Goal: Contribute content: Contribute content

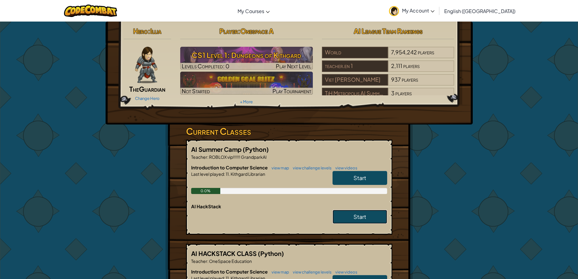
click at [361, 214] on span "Start" at bounding box center [360, 216] width 13 height 7
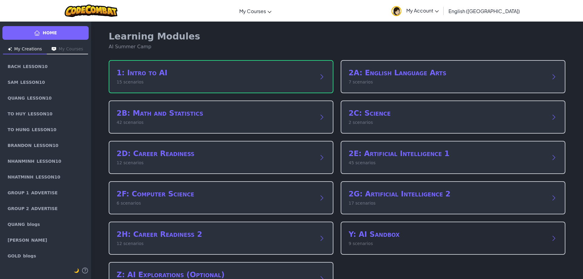
click at [376, 234] on h2 "Y: AI Sandbox" at bounding box center [446, 234] width 197 height 10
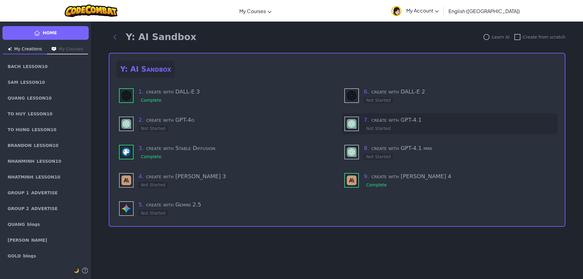
click at [399, 124] on h3 "7 . create with GPT-4.1" at bounding box center [459, 120] width 191 height 8
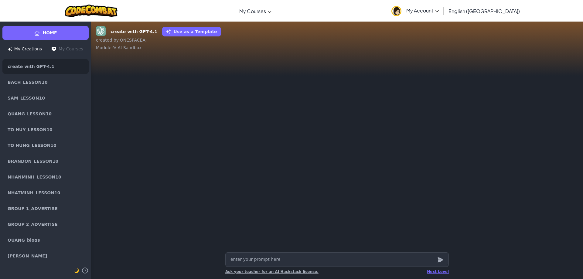
type textarea "x"
type textarea "s"
type textarea "x"
type textarea "sa"
drag, startPoint x: 312, startPoint y: 262, endPoint x: 107, endPoint y: 263, distance: 204.9
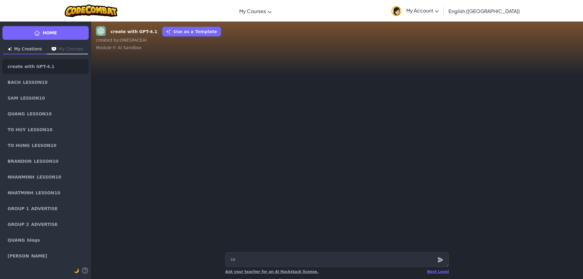
click at [107, 263] on div "sa Next Level Ask your teacher for an AI Hackstack license." at bounding box center [337, 264] width 492 height 29
type textarea "x"
type textarea "c"
type textarea "x"
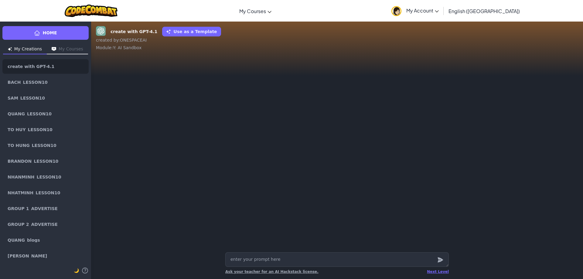
type textarea "c"
type textarea "x"
type textarea "cr"
type textarea "x"
type textarea "cre"
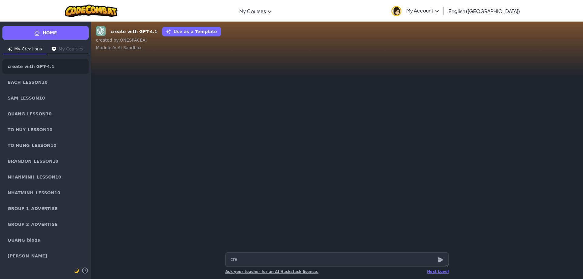
type textarea "x"
type textarea "creat"
type textarea "x"
type textarea "create"
type textarea "x"
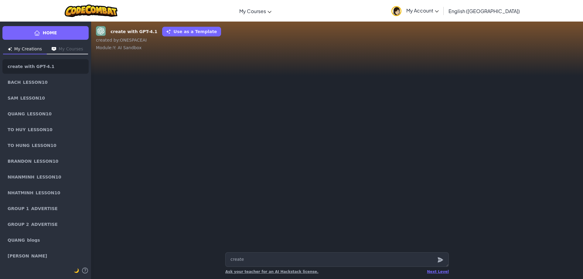
type textarea "create"
type textarea "x"
type textarea "create a"
type textarea "x"
type textarea "create a"
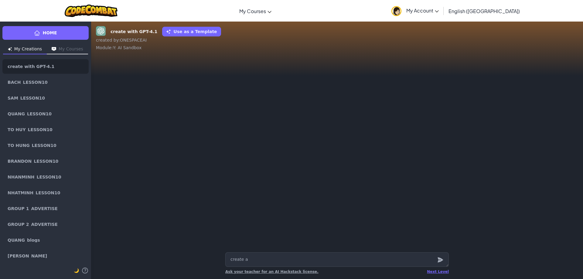
type textarea "x"
type textarea "create a a"
type textarea "x"
type textarea "create a am"
type textarea "x"
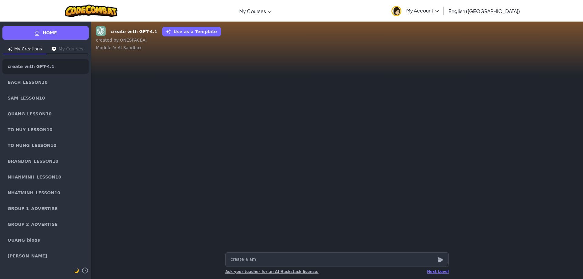
type textarea "create a amo"
type textarea "x"
type textarea "create a amon"
type textarea "x"
type textarea "create a among"
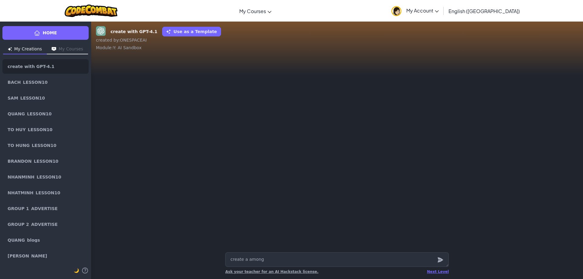
type textarea "x"
type textarea "create a among"
type textarea "x"
type textarea "create a among u"
type textarea "x"
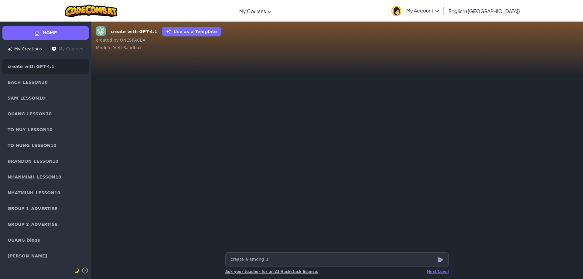
type textarea "create a among us"
type textarea "x"
type textarea "create a among us"
type textarea "x"
type textarea "create a among us g"
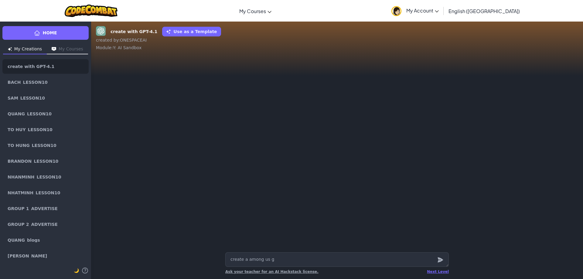
type textarea "x"
type textarea "create a among us ga"
type textarea "x"
type textarea "create a among us gam"
type textarea "x"
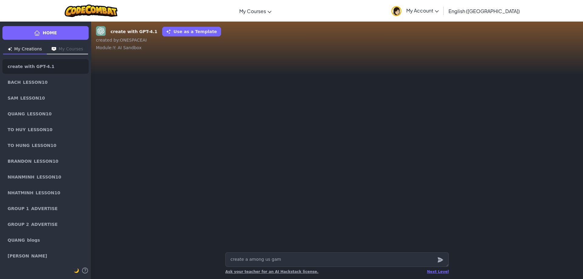
type textarea "create a among us game"
type textarea "x"
type textarea "create a among us game"
type textarea "x"
type textarea "create a among us game h"
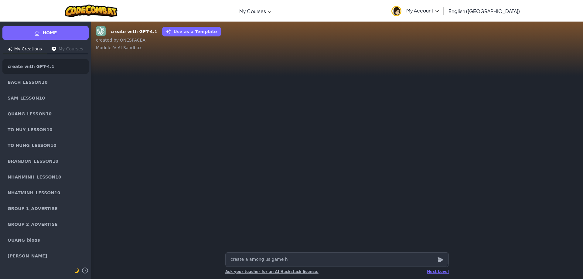
type textarea "x"
type textarea "create a among us game ht"
type textarea "x"
type textarea "create a among us game htm"
type textarea "x"
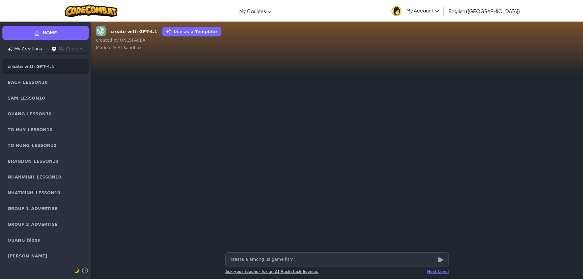
type textarea "create a among us game html"
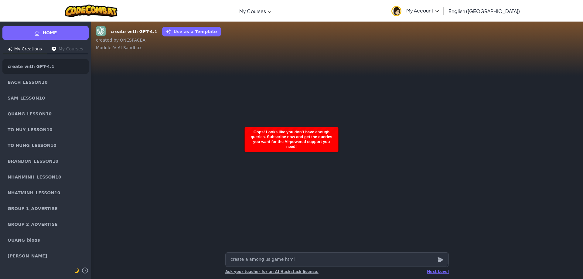
click at [439, 12] on span "My Account" at bounding box center [422, 10] width 32 height 6
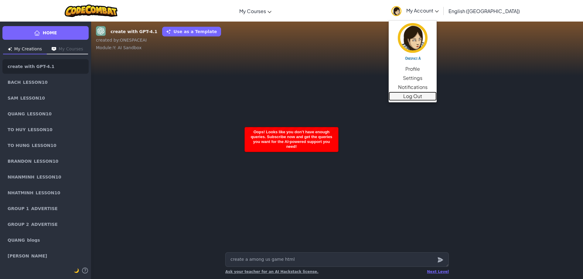
click at [436, 96] on link "Log Out" at bounding box center [412, 96] width 48 height 9
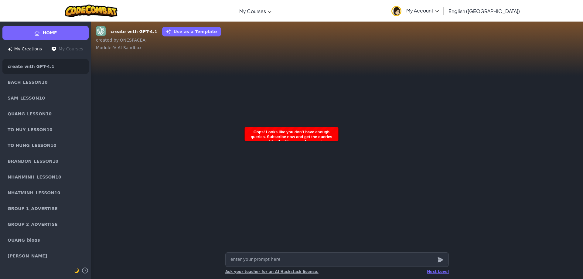
type textarea "x"
